Goal: Task Accomplishment & Management: Manage account settings

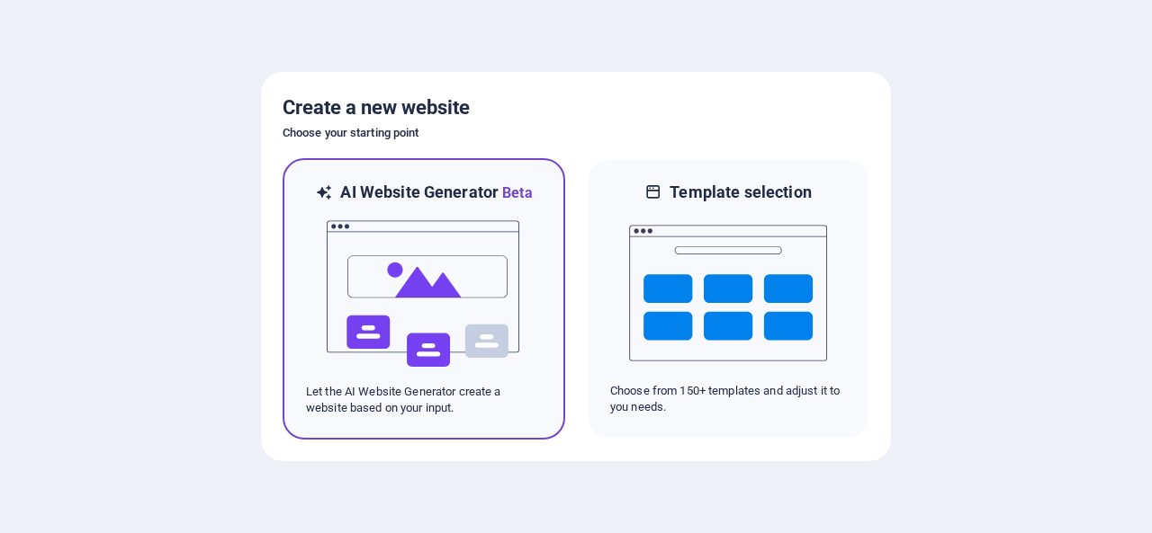
click at [452, 301] on img at bounding box center [424, 294] width 198 height 180
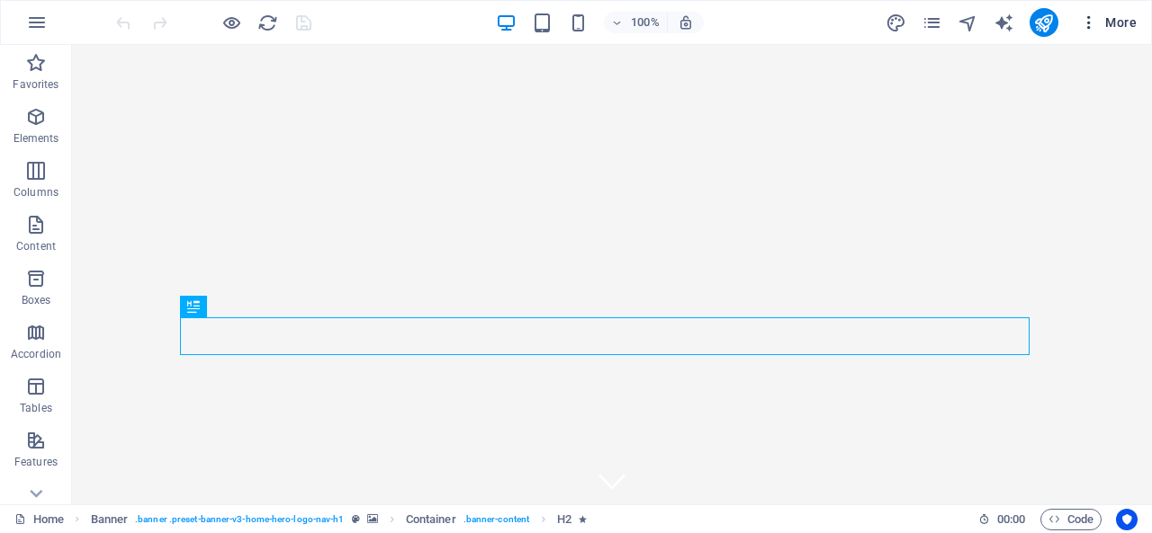
click at [1125, 22] on span "More" at bounding box center [1108, 22] width 57 height 18
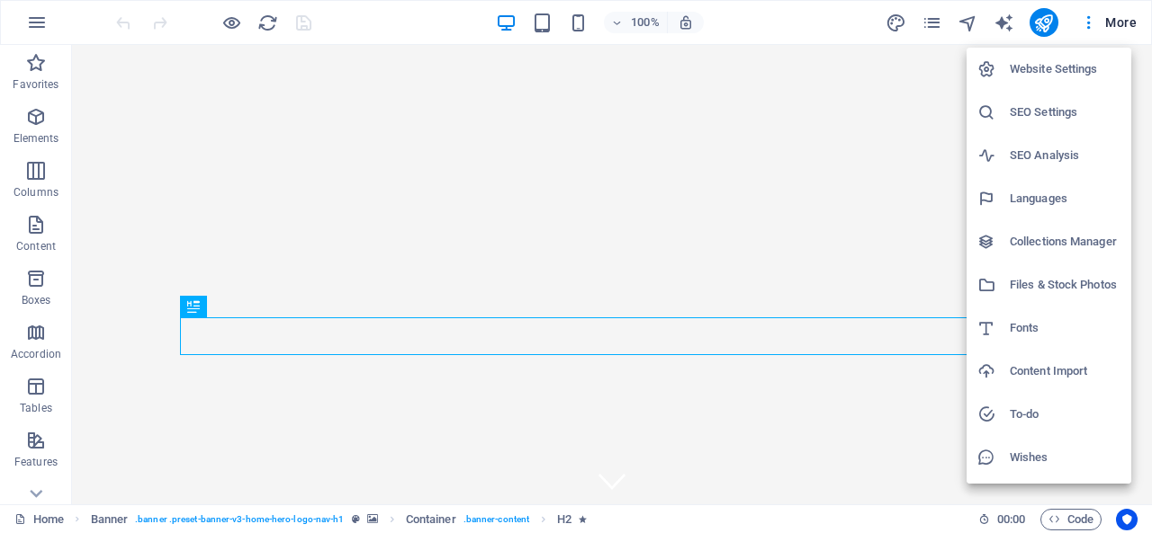
click at [1076, 116] on h6 "SEO Settings" at bounding box center [1064, 113] width 111 height 22
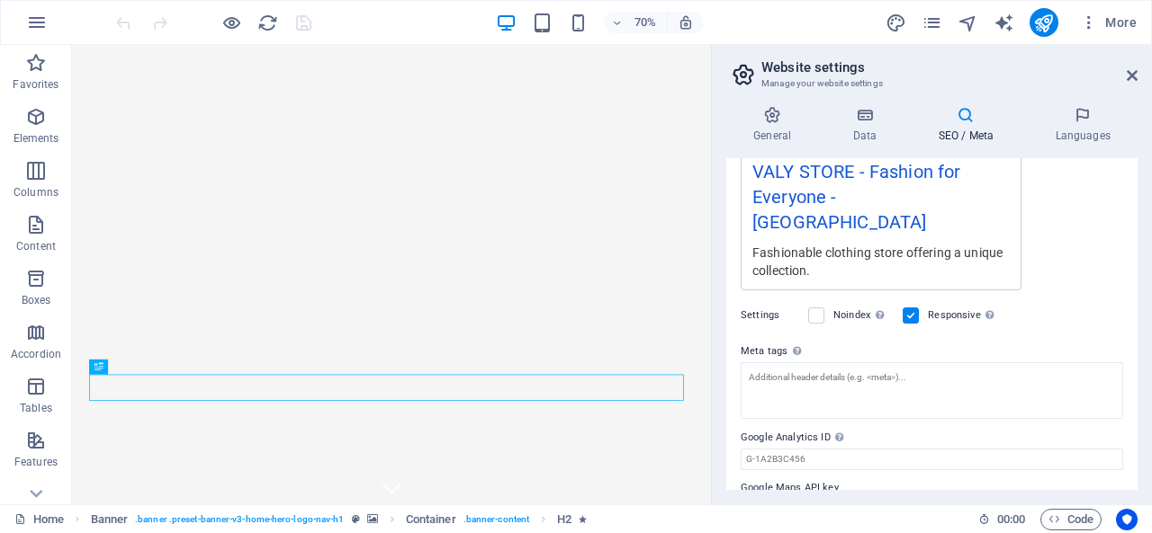
scroll to position [371, 0]
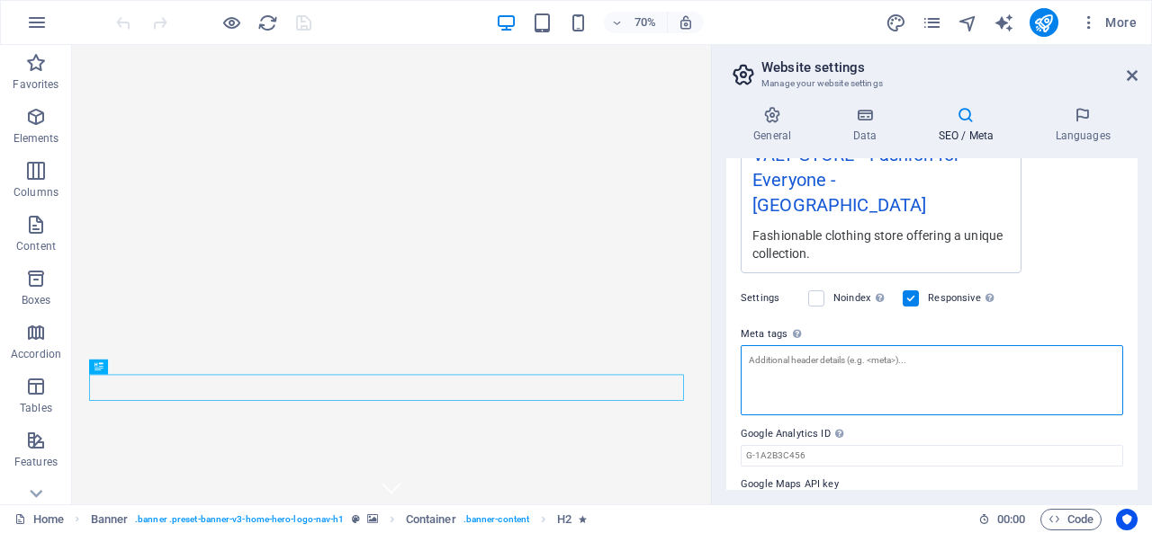
click at [896, 352] on textarea "Meta tags Enter HTML code here that will be placed inside the tags of your webs…" at bounding box center [931, 380] width 382 height 70
paste textarea "<meta name="facebook-domain-verification" content="gs5ydcy6lt9jenoe60bqsrt15iqj…"
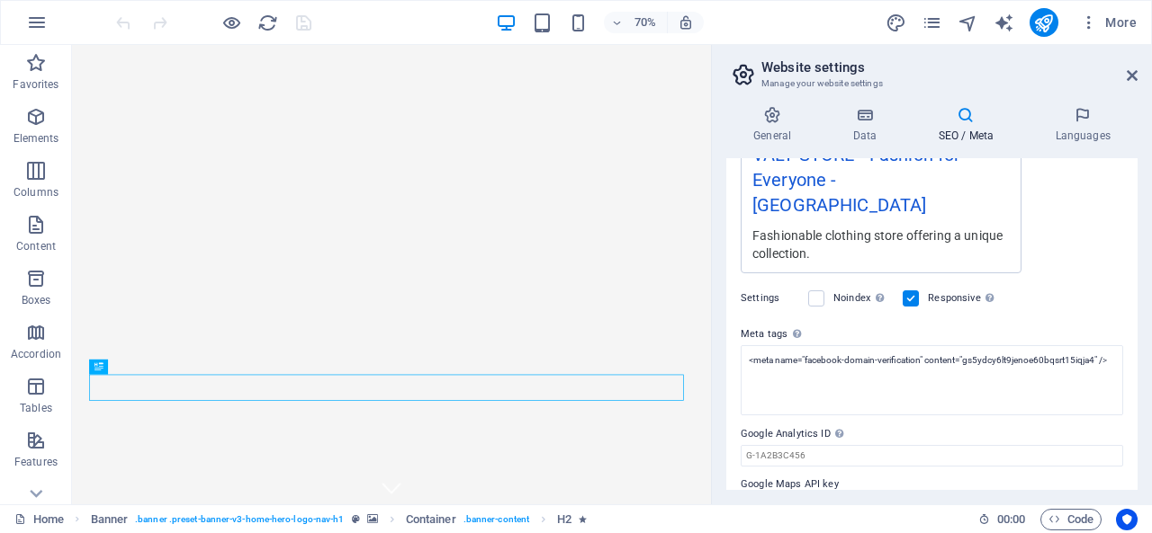
type textarea "<meta name="facebook-domain-verification" content="gs5ydcy6lt9jenoe60bqsrt15iqj…"
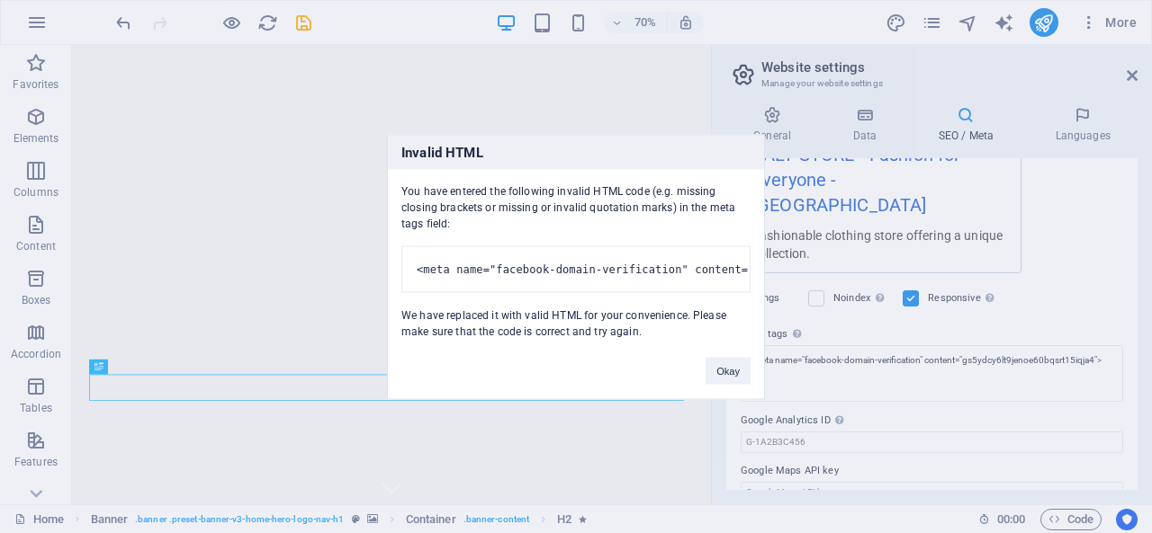
click at [1074, 275] on body "VALY STORE Home Favorites Elements Columns Content Boxes Accordion Tables Featu…" at bounding box center [576, 266] width 1152 height 533
click at [723, 378] on button "Okay" at bounding box center [727, 370] width 45 height 27
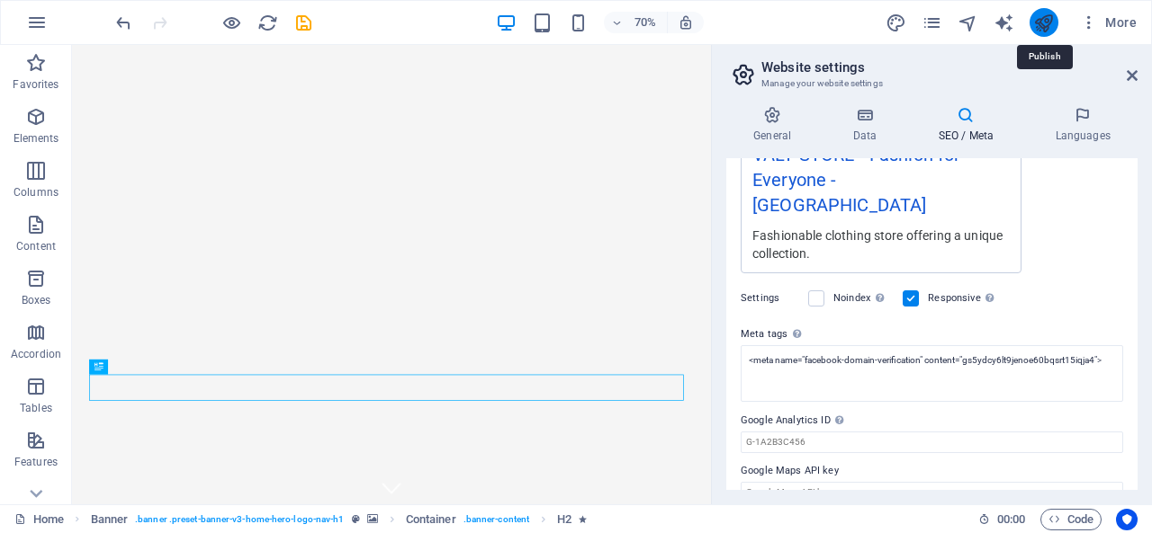
click at [1045, 26] on icon "publish" at bounding box center [1043, 23] width 21 height 21
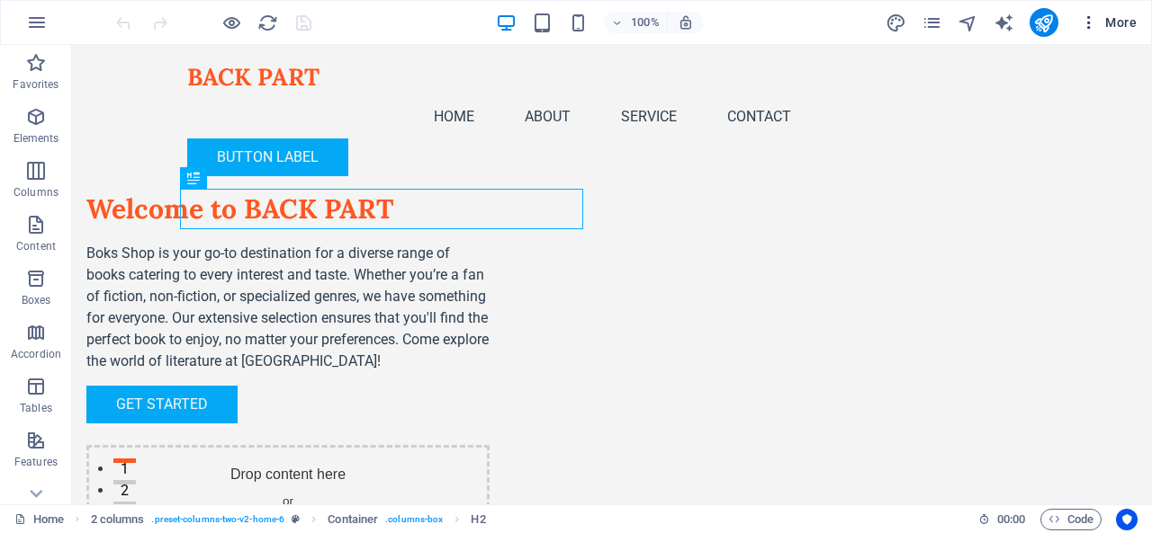
click at [1121, 21] on span "More" at bounding box center [1108, 22] width 57 height 18
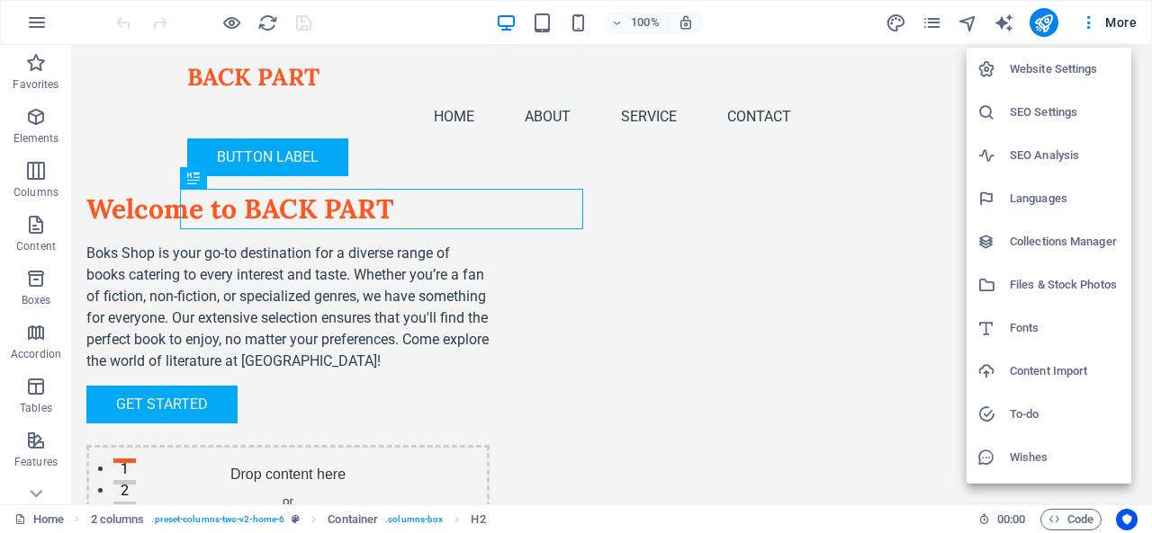
click at [1032, 67] on h6 "Website Settings" at bounding box center [1064, 69] width 111 height 22
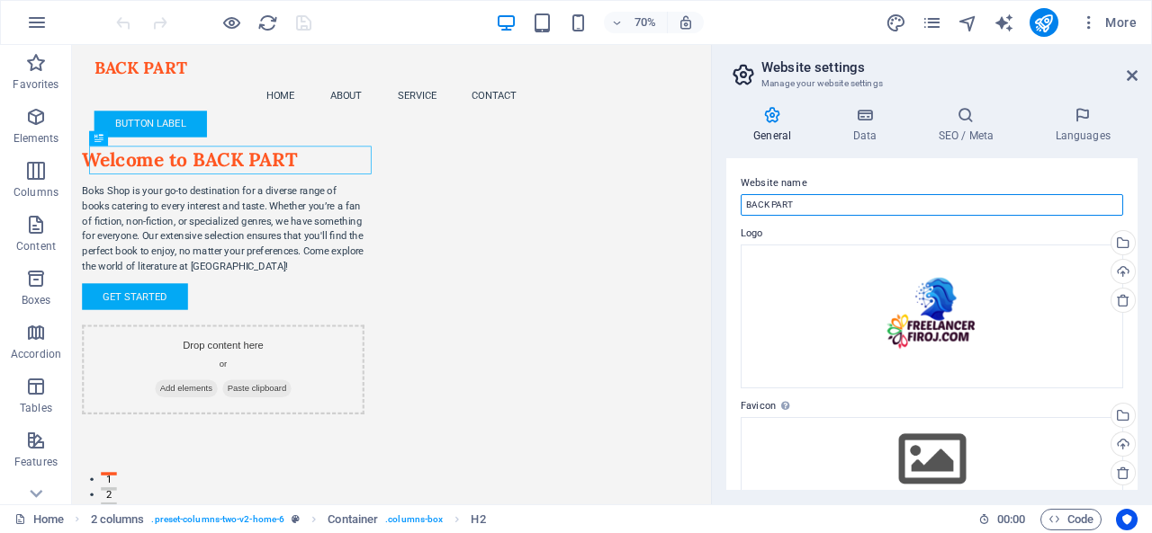
click at [811, 210] on input "BACK PART" at bounding box center [931, 205] width 382 height 22
click at [811, 209] on input "BACK PART" at bounding box center [931, 205] width 382 height 22
type input "B"
type input "VALY STORE"
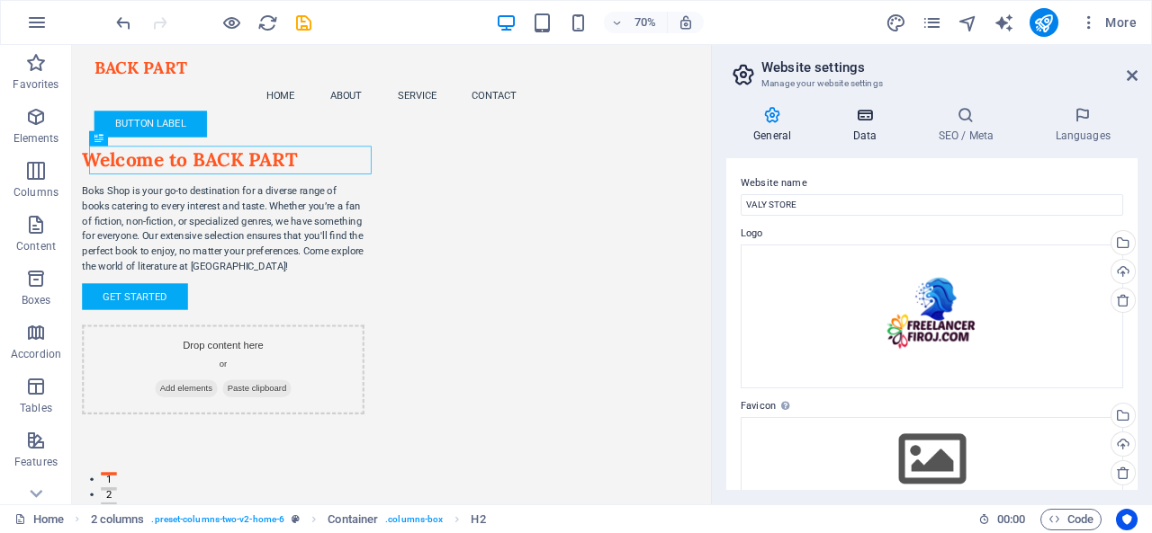
click at [862, 140] on h4 "Data" at bounding box center [867, 125] width 85 height 38
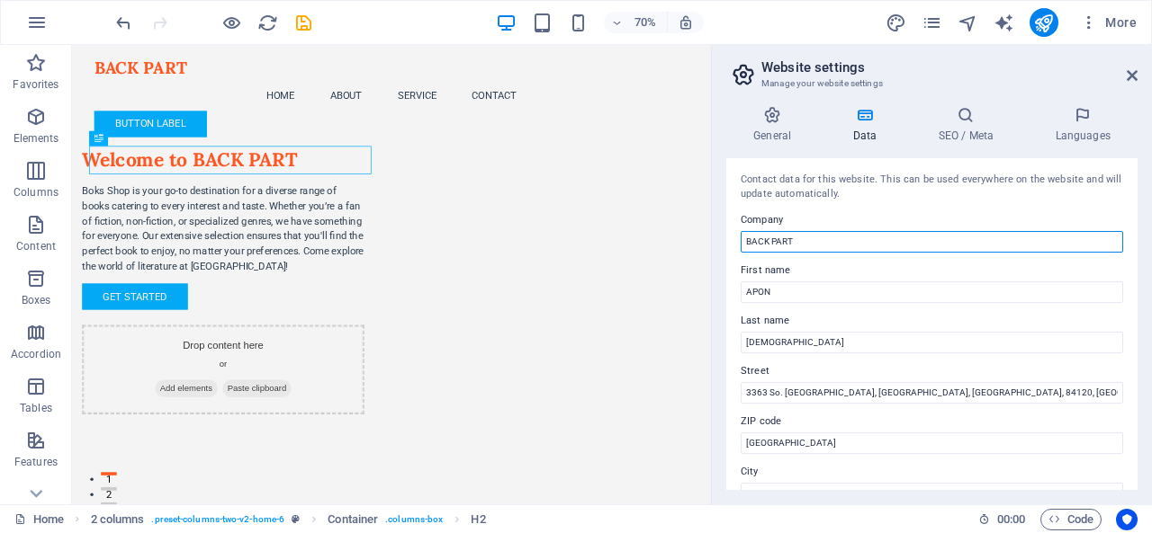
click at [846, 234] on input "BACK PART" at bounding box center [931, 242] width 382 height 22
type input "VALY STORE"
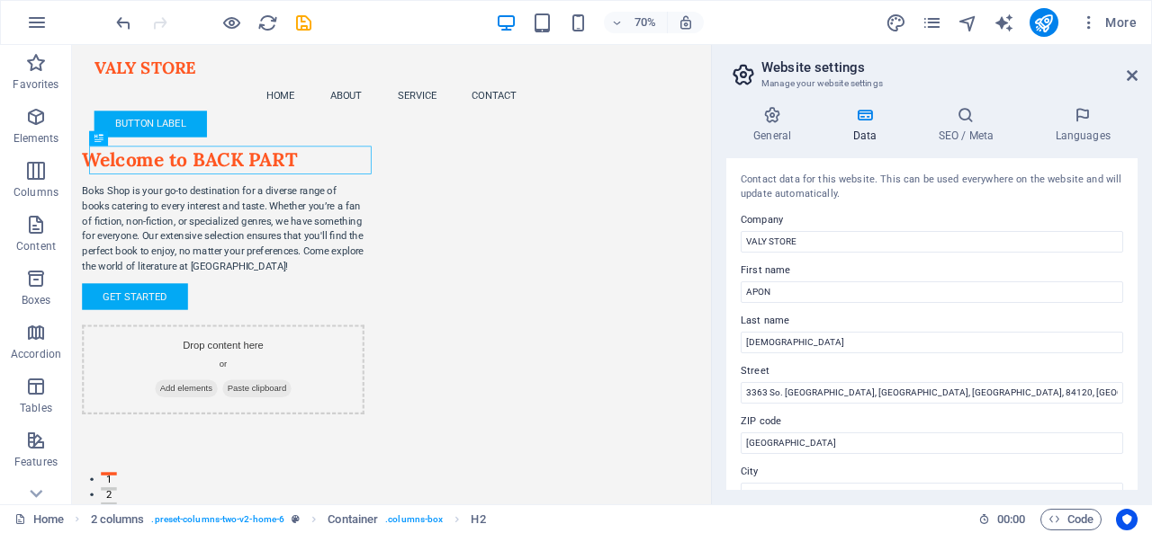
click at [840, 222] on label "Company" at bounding box center [931, 221] width 382 height 22
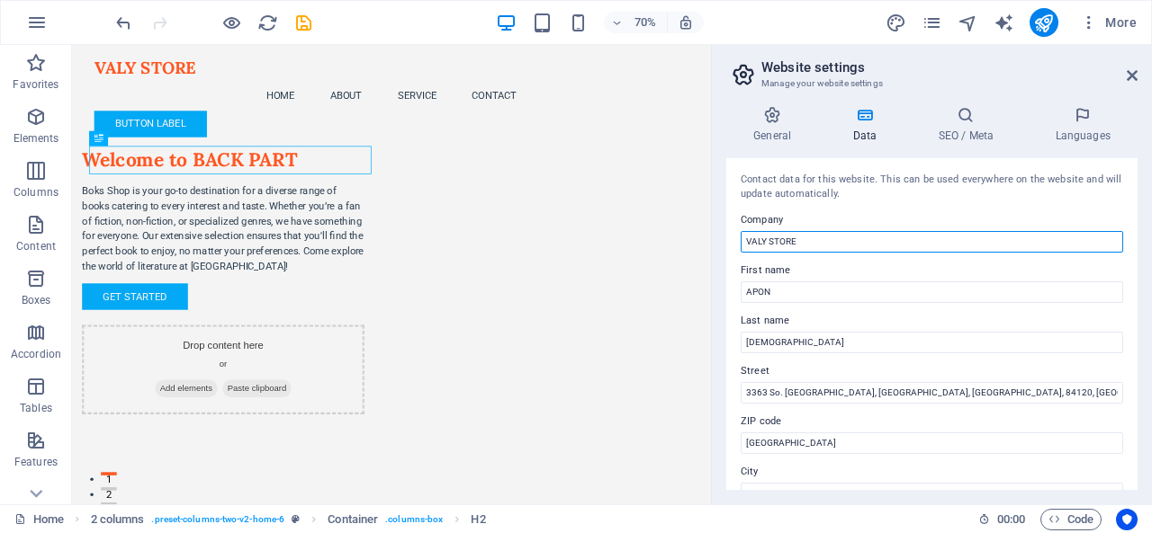
click at [840, 231] on input "VALY STORE" at bounding box center [931, 242] width 382 height 22
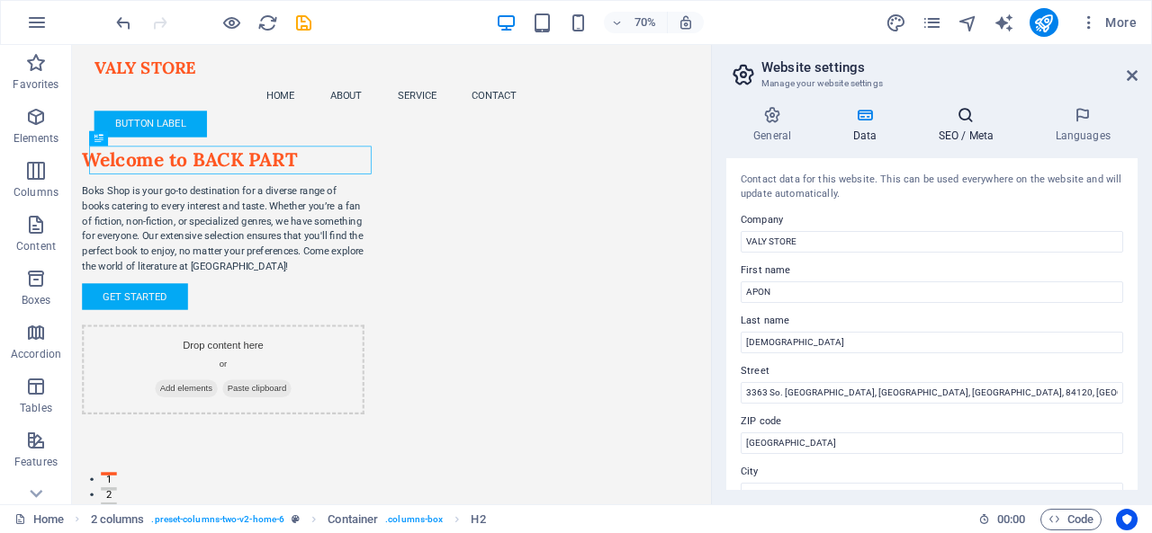
click at [967, 117] on icon at bounding box center [965, 115] width 110 height 18
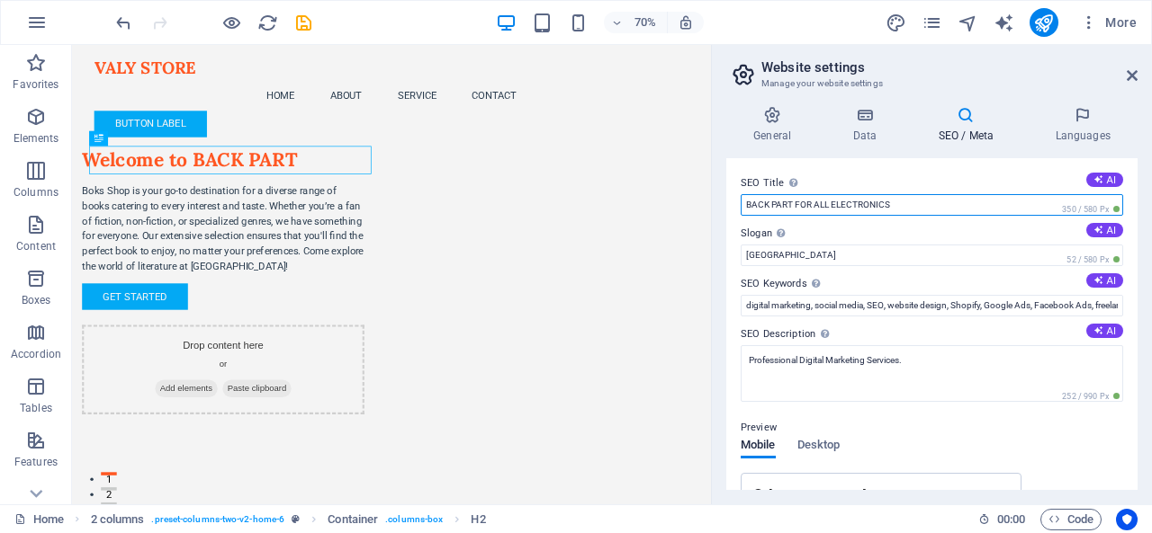
drag, startPoint x: 862, startPoint y: 246, endPoint x: 975, endPoint y: 289, distance: 121.3
click at [809, 208] on input "BACK PART FOR ALL ELECTRONICS" at bounding box center [931, 205] width 382 height 22
drag, startPoint x: 792, startPoint y: 204, endPoint x: 728, endPoint y: 204, distance: 63.9
click at [728, 204] on div "SEO Title The title of your website - make it something that stands out in sear…" at bounding box center [931, 324] width 411 height 332
type input "VALY STORE FOR ALL ELECTRONICS"
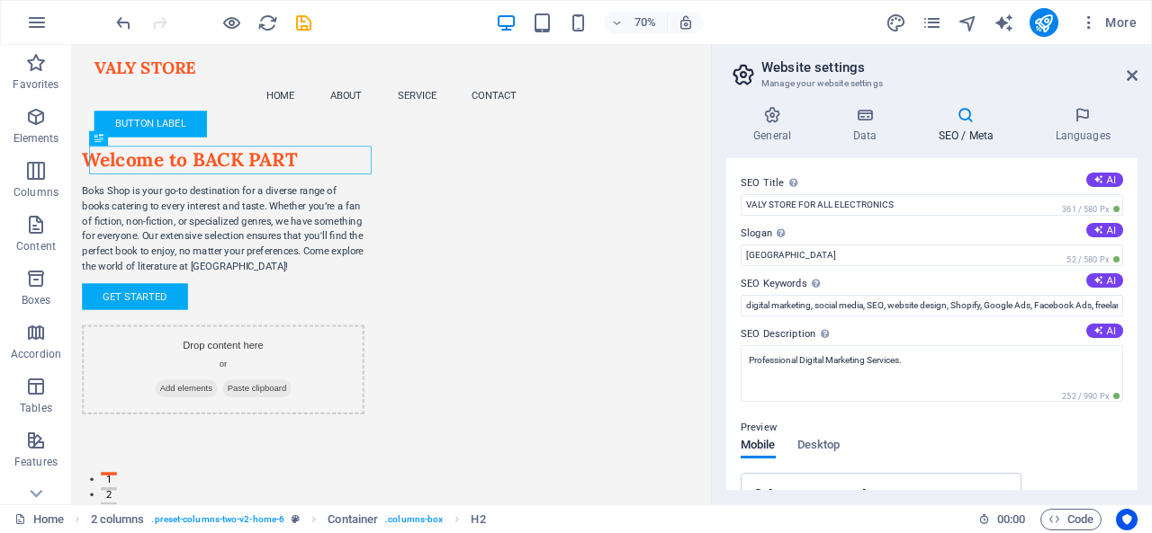
click at [881, 175] on label "SEO Title The title of your website - make it something that stands out in sear…" at bounding box center [931, 184] width 382 height 22
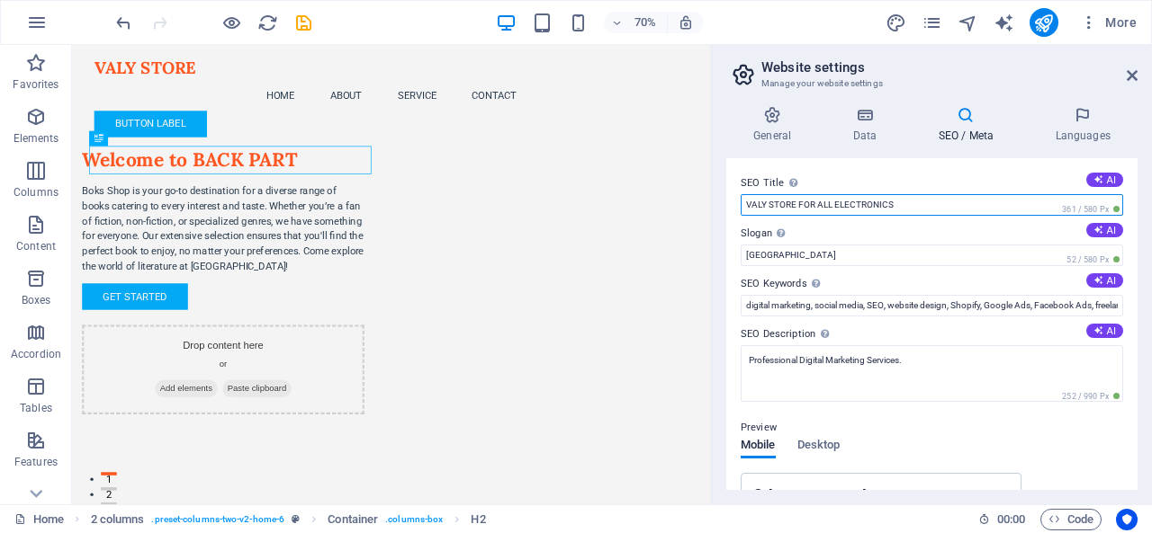
click at [881, 194] on input "VALY STORE FOR ALL ELECTRONICS" at bounding box center [931, 205] width 382 height 22
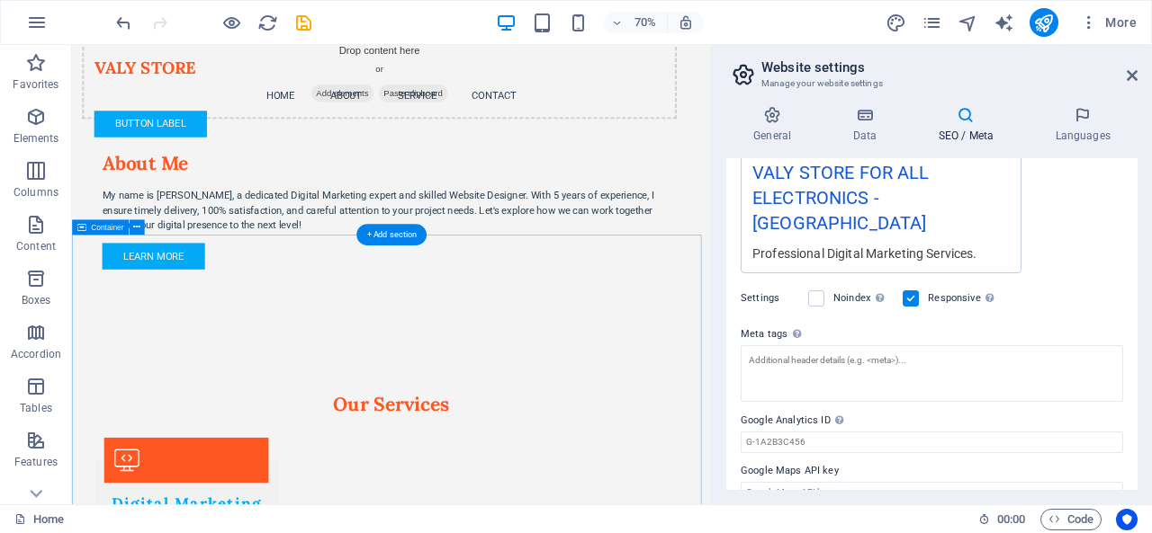
scroll to position [990, 0]
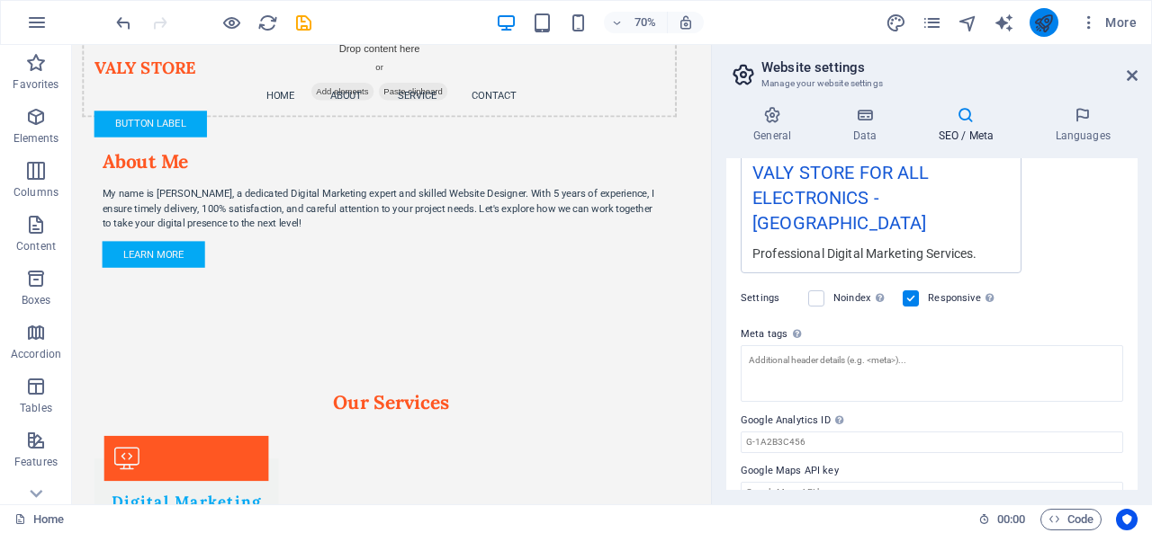
click at [1051, 21] on icon "publish" at bounding box center [1043, 23] width 21 height 21
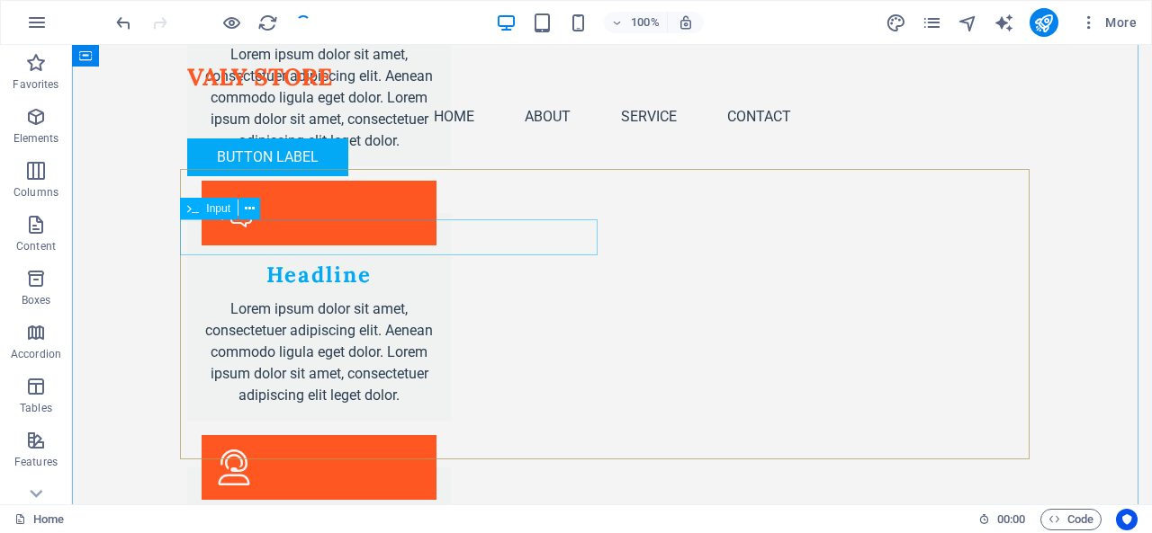
scroll to position [2981, 0]
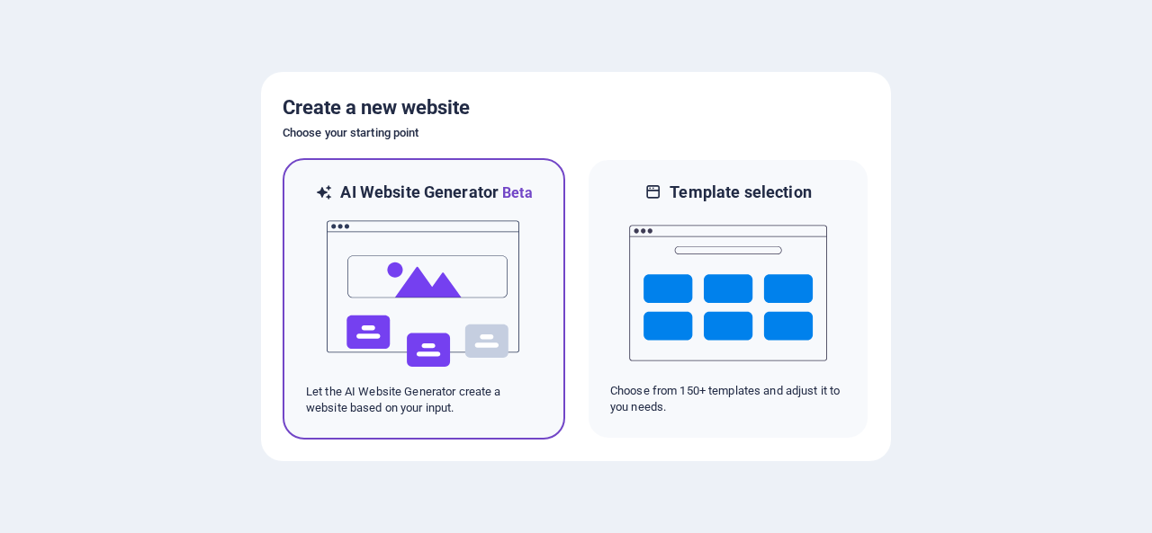
click at [462, 332] on img at bounding box center [424, 294] width 198 height 180
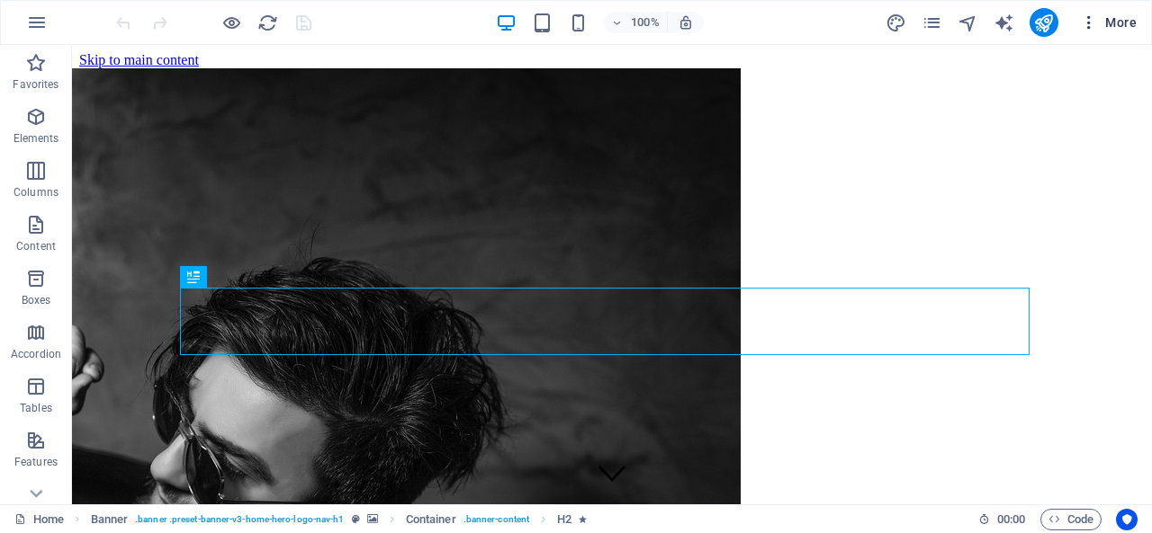
click at [1130, 25] on span "More" at bounding box center [1108, 22] width 57 height 18
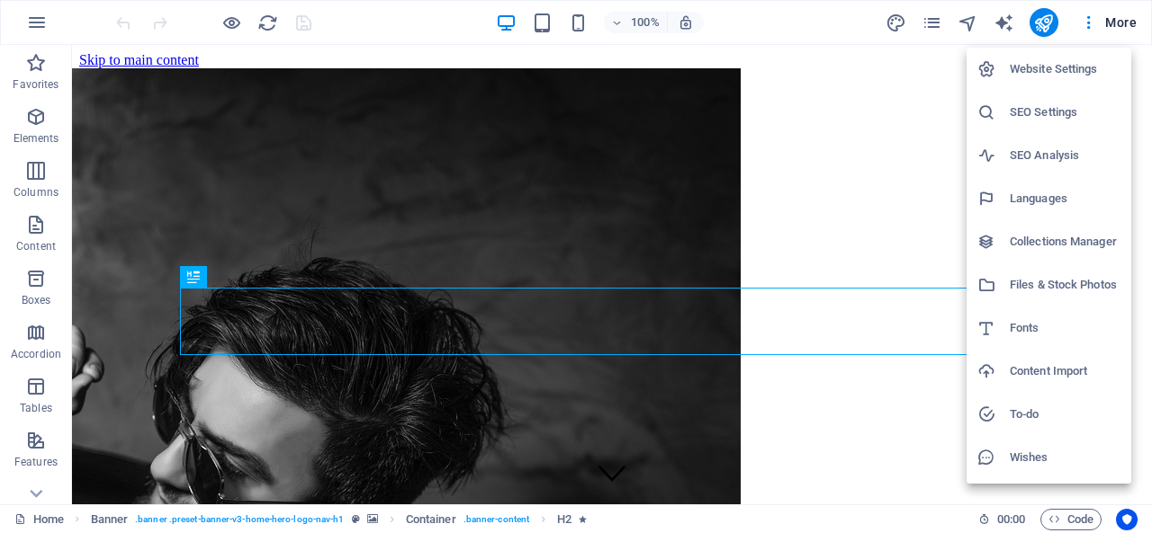
drag, startPoint x: 1044, startPoint y: 112, endPoint x: 718, endPoint y: 129, distance: 327.0
click at [1045, 112] on h6 "SEO Settings" at bounding box center [1064, 113] width 111 height 22
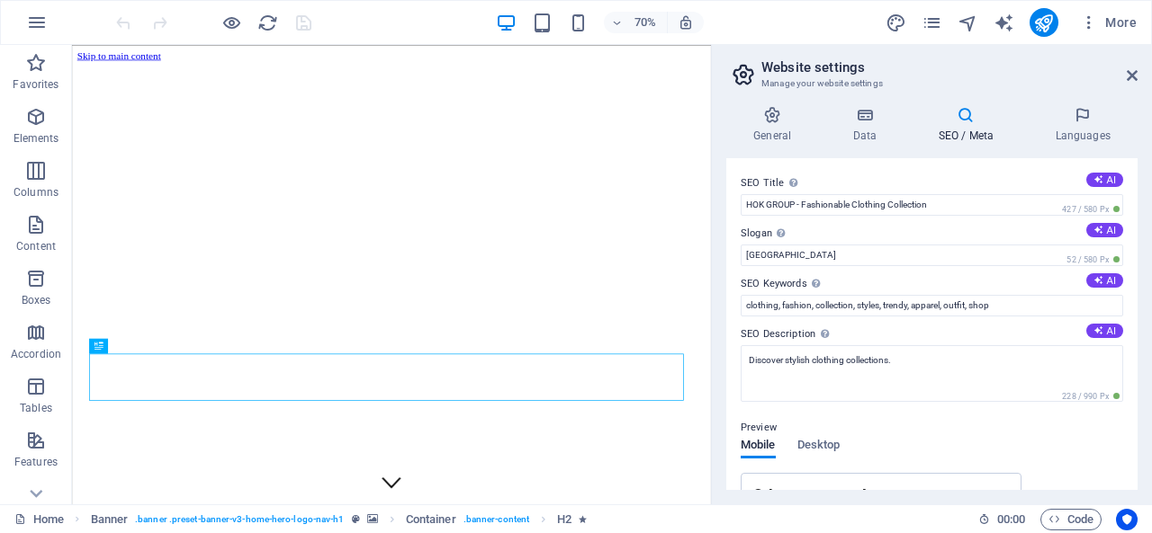
click at [946, 126] on h4 "SEO / Meta" at bounding box center [968, 125] width 117 height 38
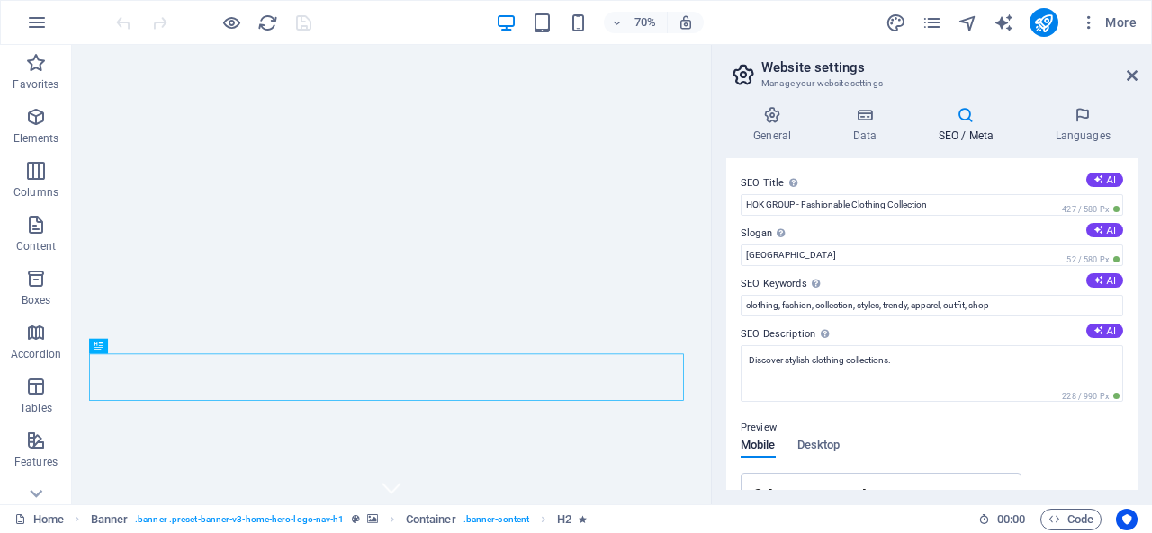
click at [968, 139] on h4 "SEO / Meta" at bounding box center [968, 125] width 117 height 38
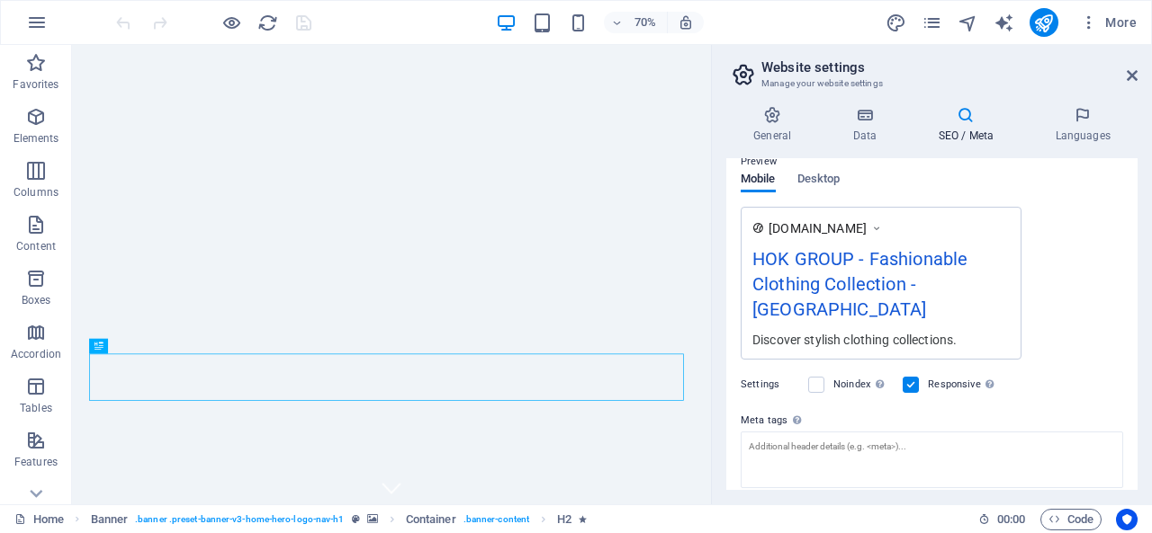
scroll to position [353, 0]
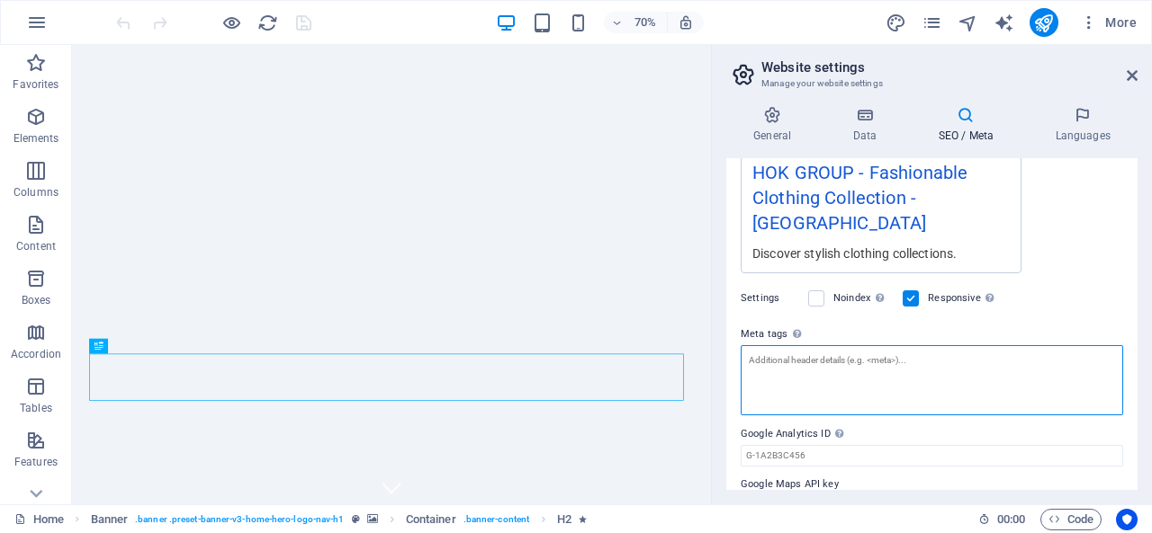
click at [874, 345] on textarea "Meta tags Enter HTML code here that will be placed inside the tags of your webs…" at bounding box center [931, 380] width 382 height 70
paste textarea "<meta name="facebook-domain-verification" content="b94wb5z6y3pat1ndigc3loop21x4…"
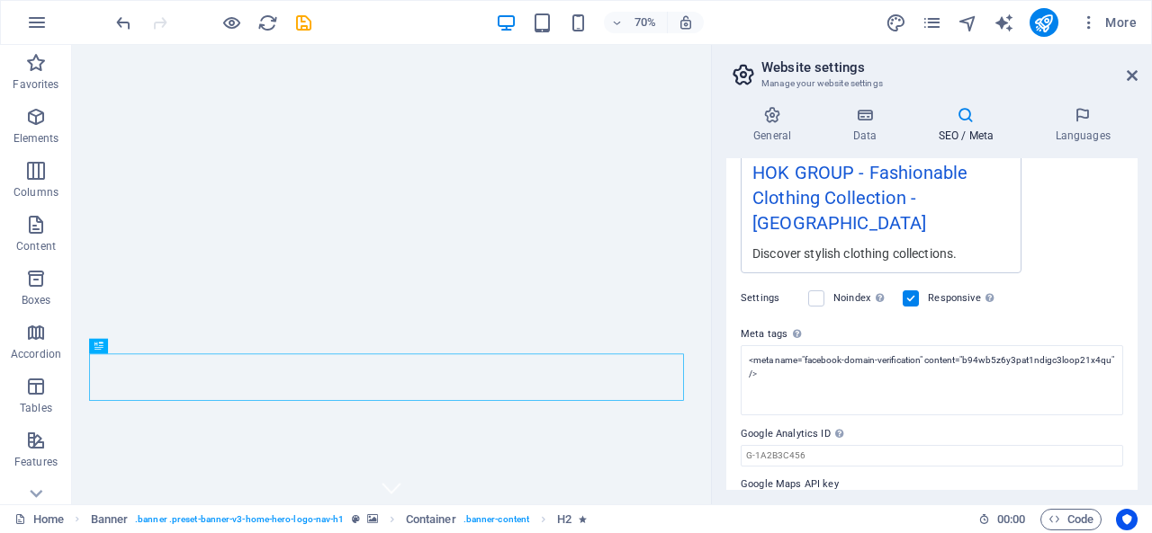
type textarea "<meta name="facebook-domain-verification" content="b94wb5z6y3pat1ndigc3loop21x4…"
click at [1090, 274] on body "HOK GROUP Home Favorites Elements Columns Content Boxes Accordion Tables Featur…" at bounding box center [576, 266] width 1152 height 533
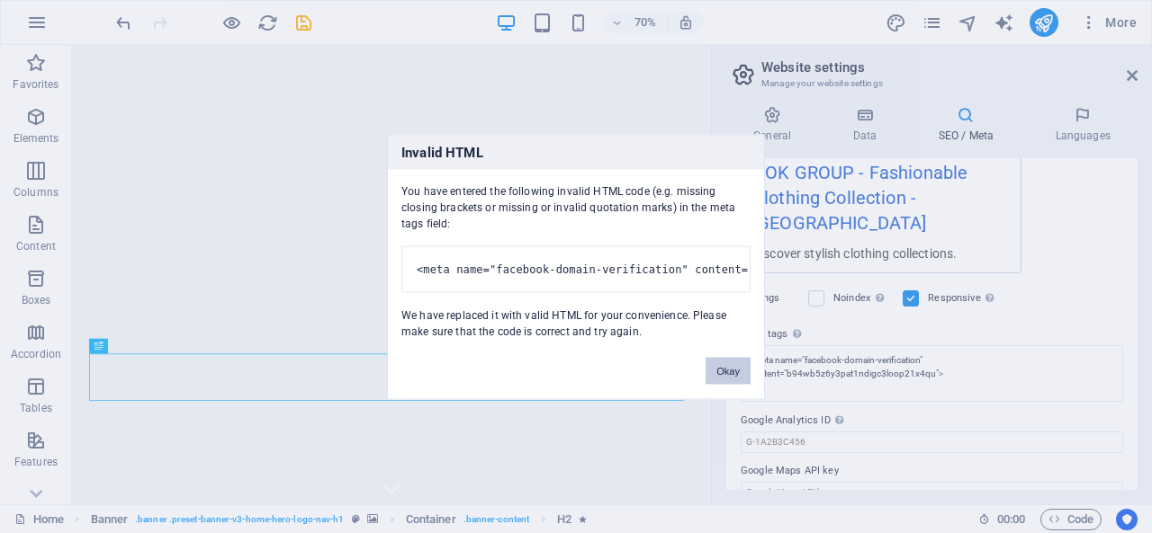
click at [711, 370] on button "Okay" at bounding box center [727, 370] width 45 height 27
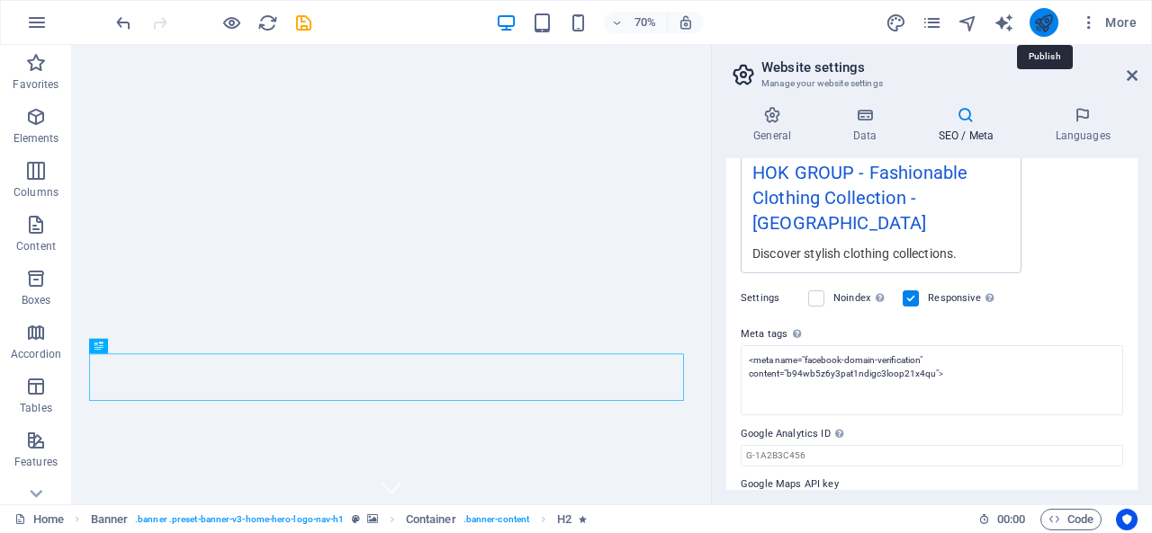
click at [1035, 22] on icon "publish" at bounding box center [1043, 23] width 21 height 21
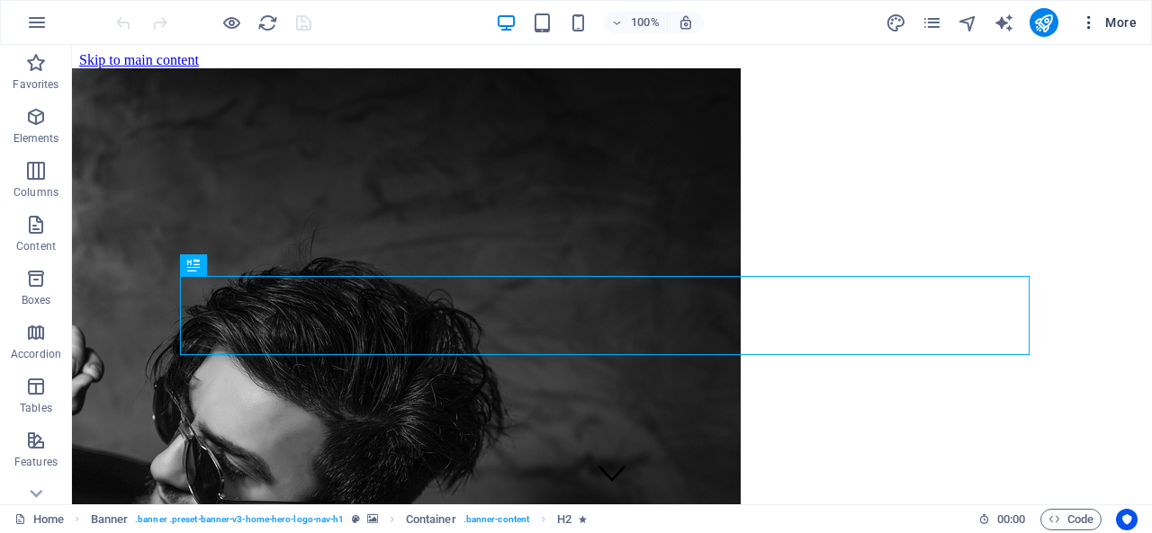
click at [1110, 20] on span "More" at bounding box center [1108, 22] width 57 height 18
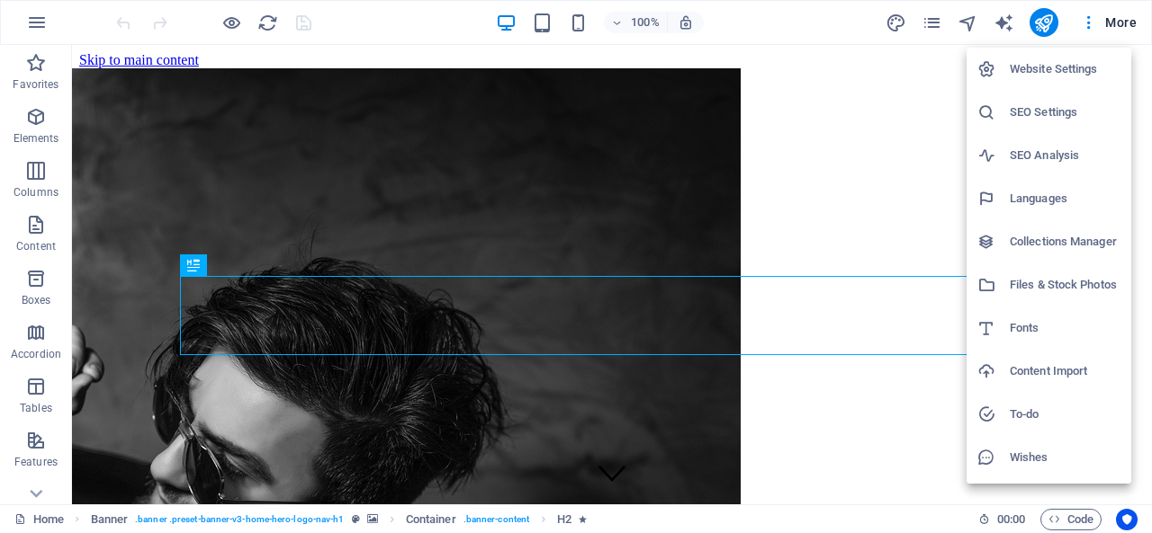
drag, startPoint x: 1035, startPoint y: 69, endPoint x: 991, endPoint y: 111, distance: 59.8
click at [1035, 69] on h6 "Website Settings" at bounding box center [1064, 69] width 111 height 22
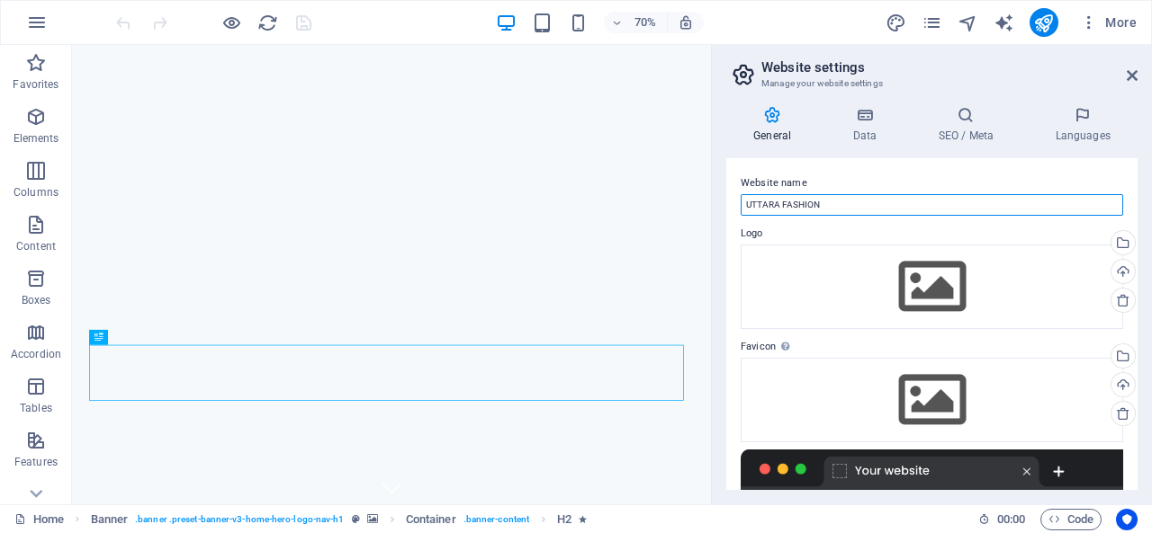
click at [839, 204] on input "UTTARA FASHION" at bounding box center [931, 205] width 382 height 22
paste input "<meta name="facebook-domain-verification" content="b94wb5z6y3pat1ndigc3loop21x4…"
type input "<meta name="facebook-domain-verification" content="b94wb5z6y3pat1ndigc3loop21x4…"
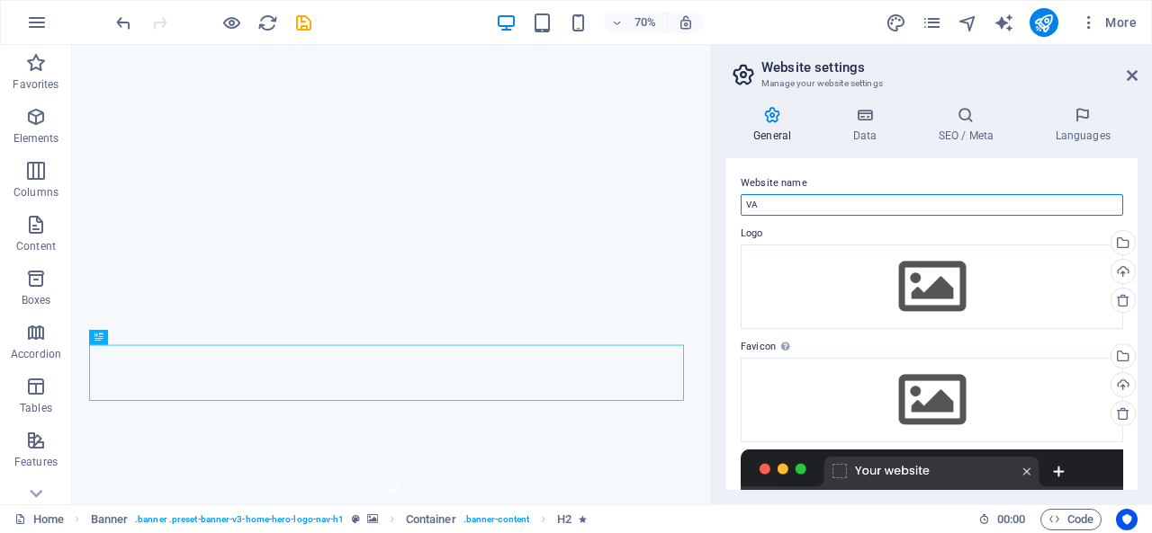
type input "V"
type input "HOK GROUP"
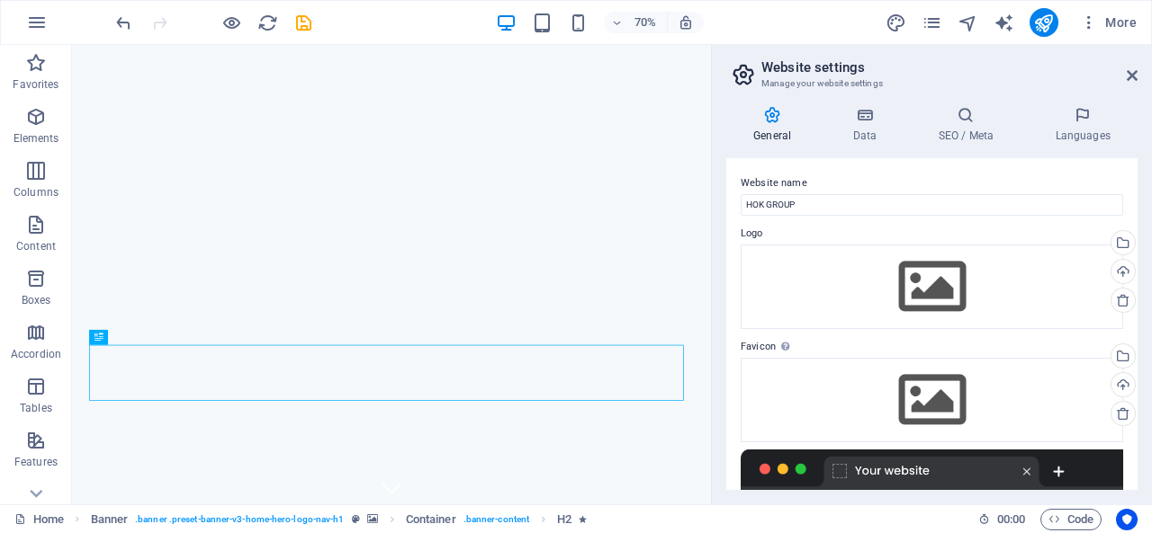
click at [825, 174] on label "Website name" at bounding box center [931, 184] width 382 height 22
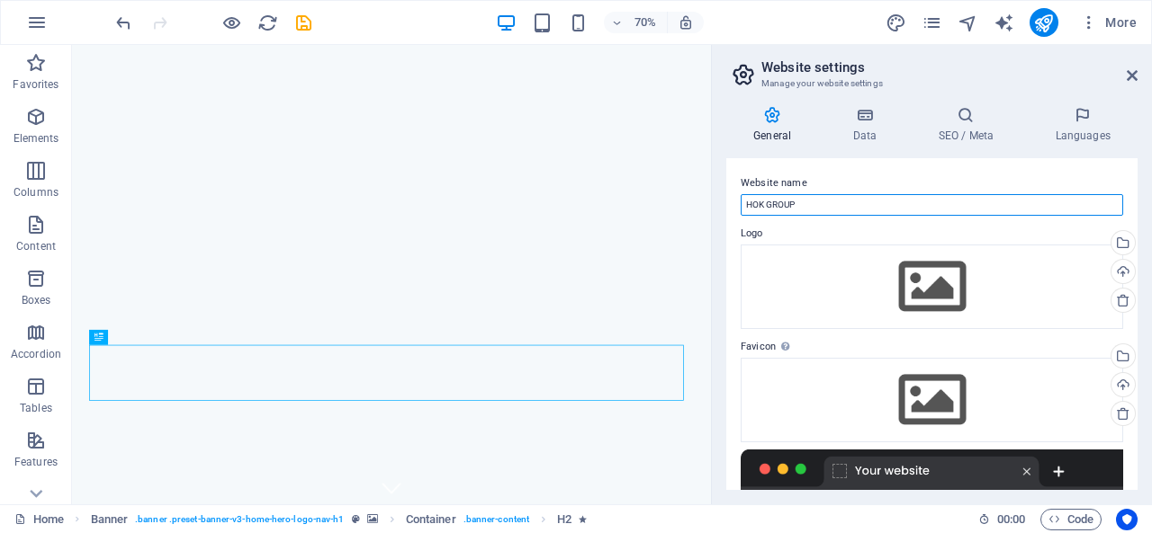
click at [825, 194] on input "HOK GROUP" at bounding box center [931, 205] width 382 height 22
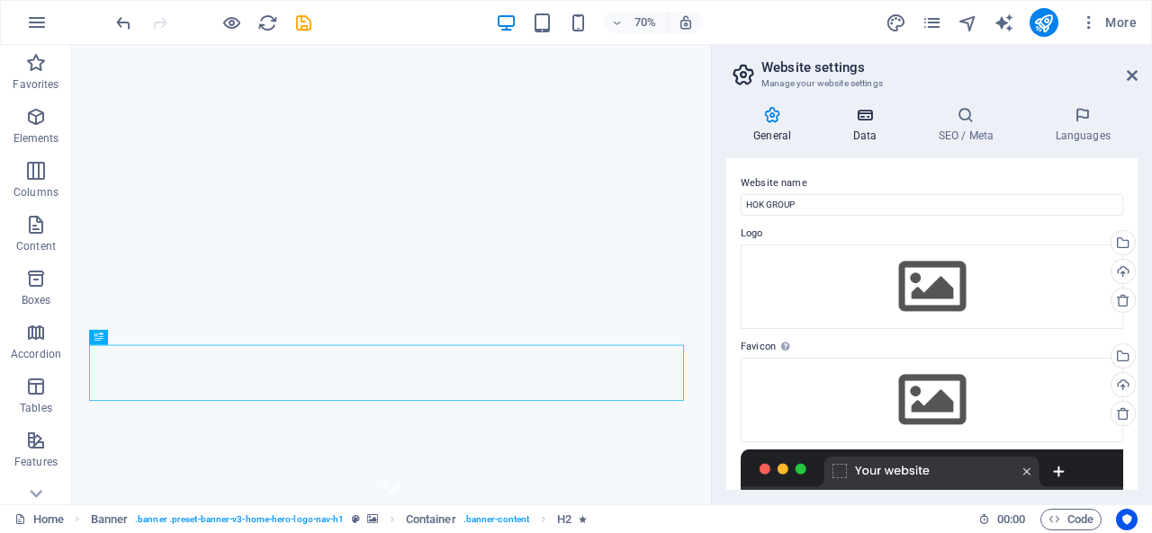
click at [877, 136] on h4 "Data" at bounding box center [867, 125] width 85 height 38
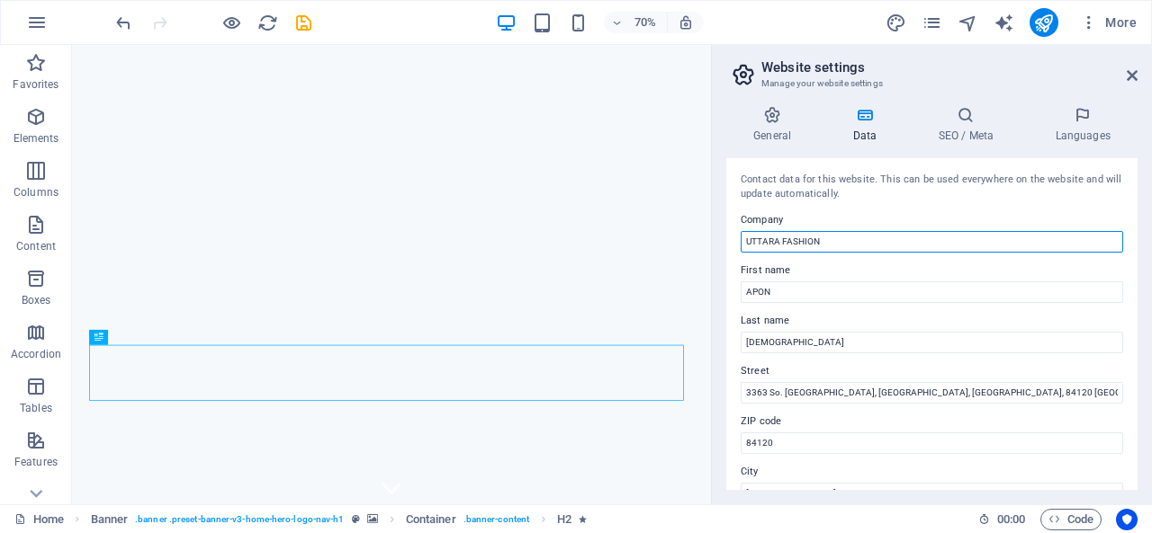
click at [846, 239] on input "UTTARA FASHION" at bounding box center [931, 242] width 382 height 22
type input "HOK GROUP"
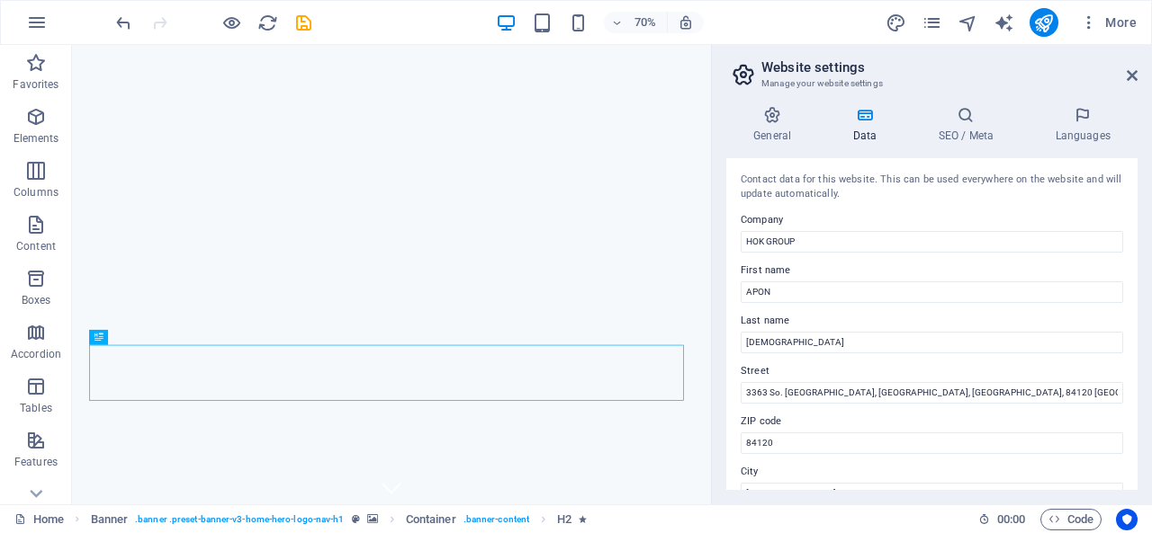
click at [880, 195] on div "Contact data for this website. This can be used everywhere on the website and w…" at bounding box center [931, 188] width 382 height 30
click at [945, 132] on h4 "SEO / Meta" at bounding box center [968, 125] width 117 height 38
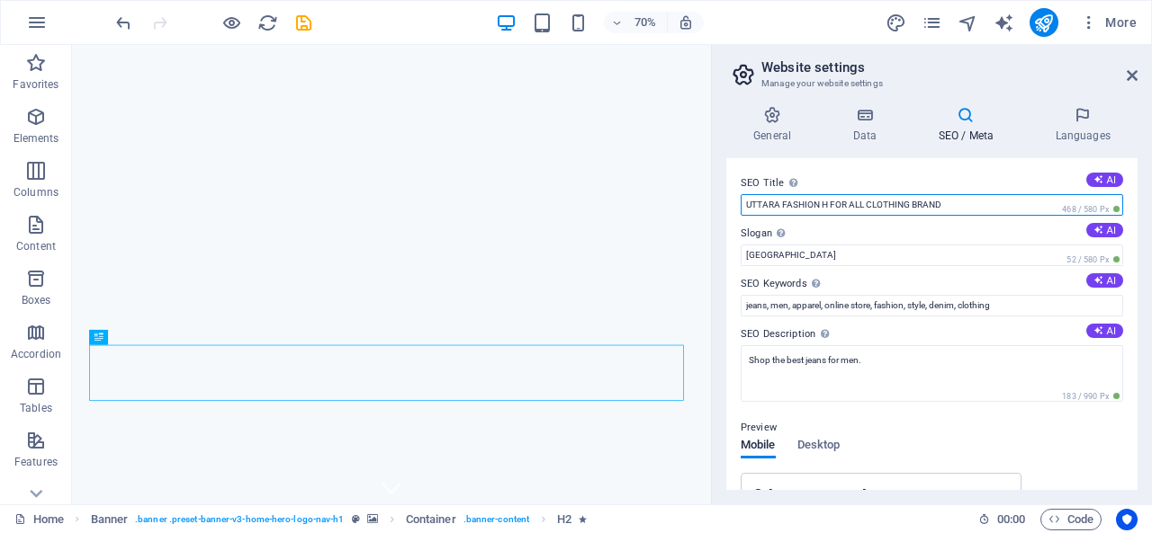
drag, startPoint x: 820, startPoint y: 201, endPoint x: 719, endPoint y: 217, distance: 102.1
click at [718, 219] on div "General Data SEO / Meta Languages Website name HOK GROUP Logo Drag files here, …" at bounding box center [932, 298] width 440 height 413
type input "HOK GROUP H FOR ALL CLOTHING BRAND"
click at [840, 175] on label "SEO Title The title of your website - make it something that stands out in sear…" at bounding box center [931, 184] width 382 height 22
click at [840, 194] on input "HOK GROUP H FOR ALL CLOTHING BRAND" at bounding box center [931, 205] width 382 height 22
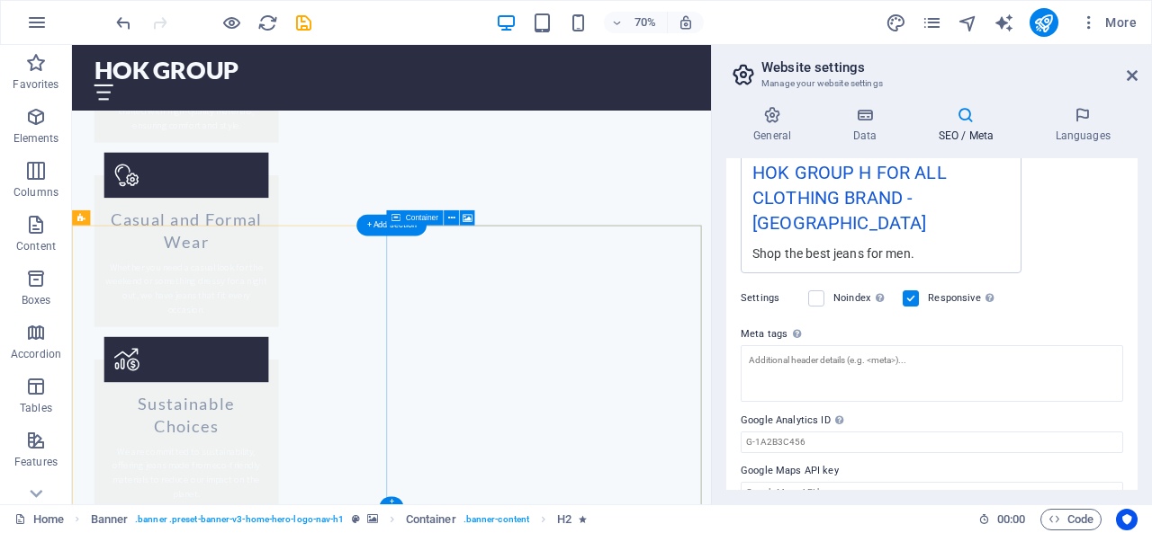
scroll to position [2250, 0]
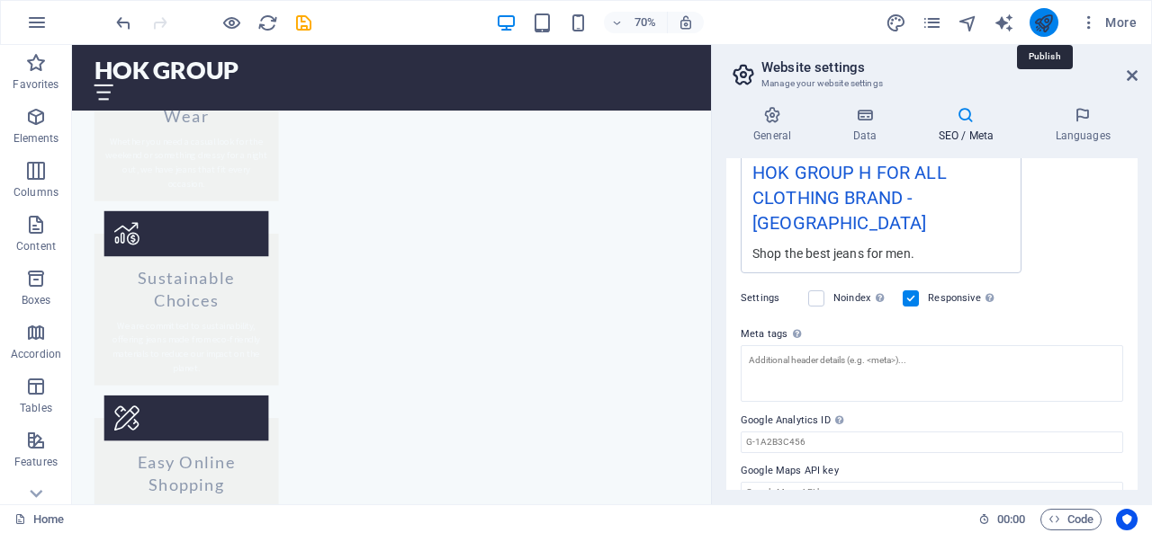
click at [1040, 15] on icon "publish" at bounding box center [1043, 23] width 21 height 21
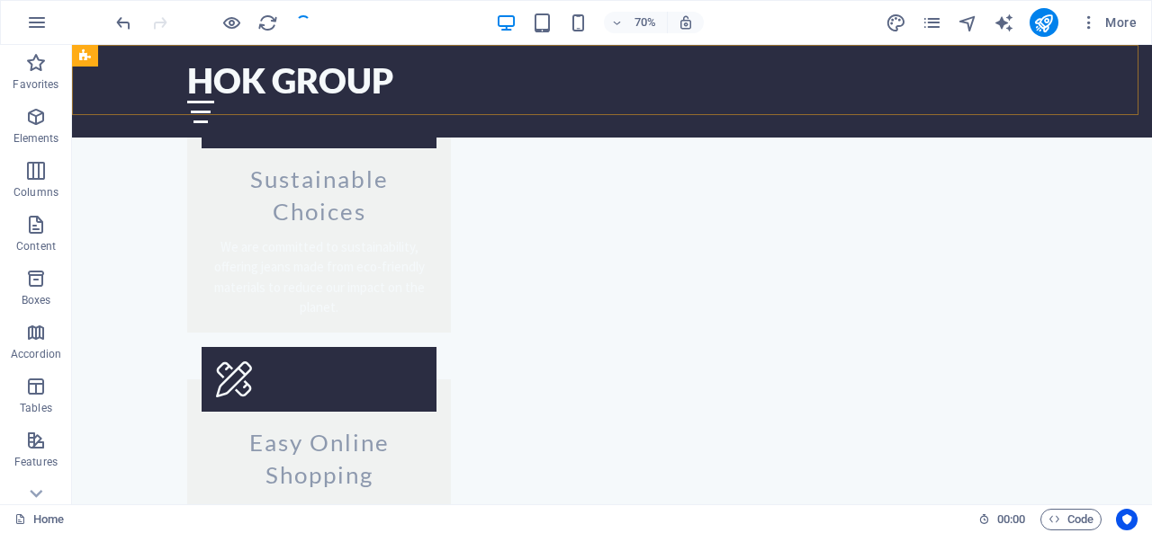
scroll to position [2053, 0]
